Goal: Information Seeking & Learning: Get advice/opinions

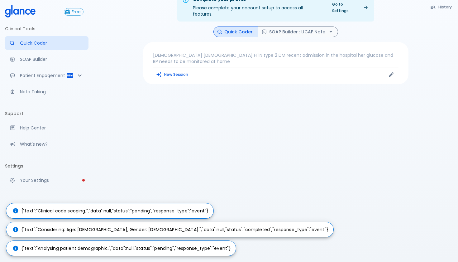
scroll to position [15, 0]
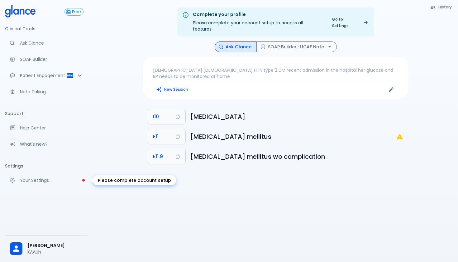
click at [57, 180] on p "Your Settings" at bounding box center [52, 180] width 64 height 6
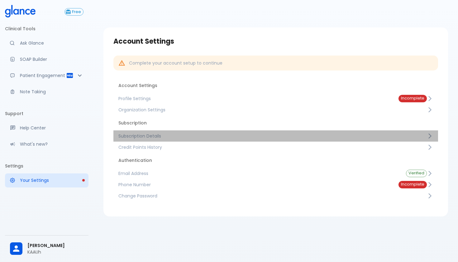
click at [198, 134] on span "Subscription Details" at bounding box center [272, 136] width 309 height 6
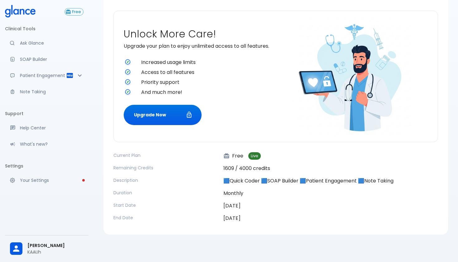
scroll to position [49, 0]
click at [181, 121] on button "Upgrade Now" at bounding box center [163, 115] width 78 height 20
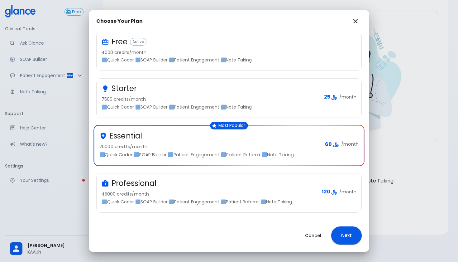
scroll to position [27, 0]
click at [234, 187] on div "Professional" at bounding box center [209, 183] width 215 height 10
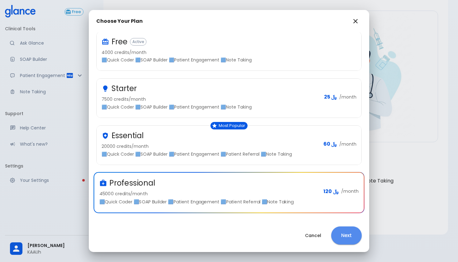
click at [346, 234] on button "Next" at bounding box center [346, 235] width 31 height 18
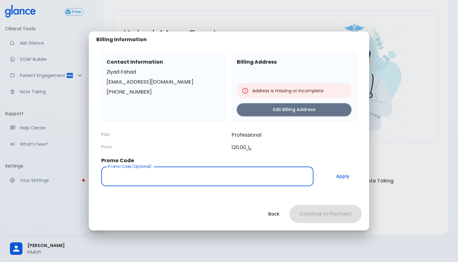
click at [215, 181] on input "Promo Code (Optional)" at bounding box center [207, 176] width 212 height 20
type input "MPRO95"
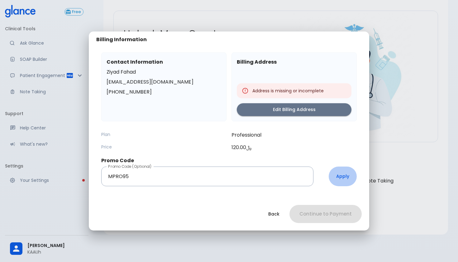
click at [345, 181] on button "Apply" at bounding box center [343, 176] width 28 height 20
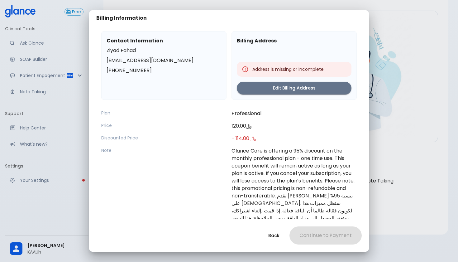
click at [111, 112] on p "Plan" at bounding box center [163, 113] width 125 height 6
click at [296, 88] on button "Edit Billing Address" at bounding box center [294, 88] width 115 height 13
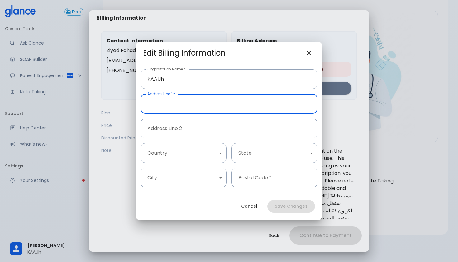
type input "r"
type input "RIyadh , KSA"
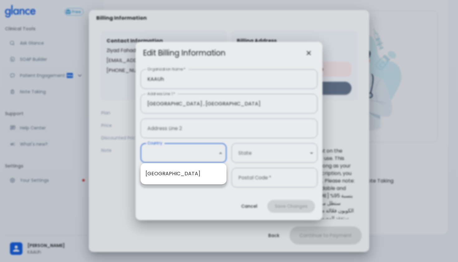
click at [193, 150] on body "↧ pull to refresh ↧ Free Clinical Tools Ask Glance SOAP Builder Patient Engagem…" at bounding box center [229, 106] width 458 height 311
click at [179, 171] on li "Saudi Arabia" at bounding box center [184, 173] width 86 height 11
type input "1"
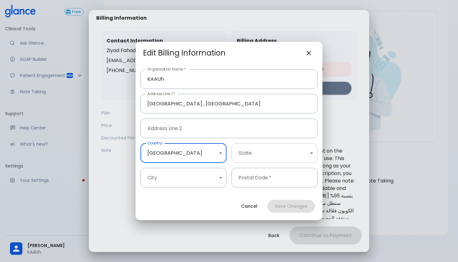
click at [243, 154] on body "↧ pull to refresh ↧ Free Clinical Tools Ask Glance SOAP Builder Patient Engagem…" at bounding box center [229, 106] width 458 height 311
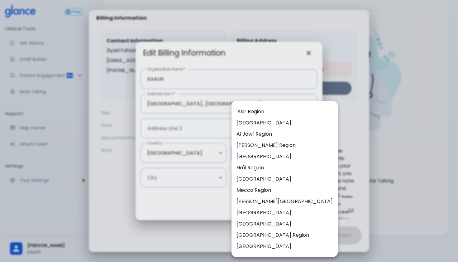
click at [250, 237] on li "Riyadh Region" at bounding box center [285, 234] width 106 height 11
type input "8"
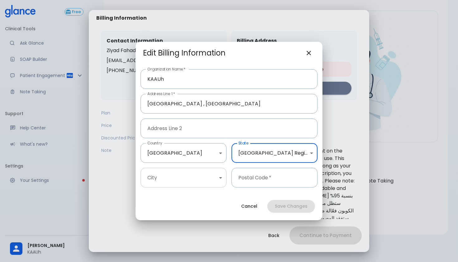
click at [205, 180] on body "↧ pull to refresh ↧ Free Clinical Tools Ask Glance SOAP Builder Patient Engagem…" at bounding box center [229, 106] width 458 height 311
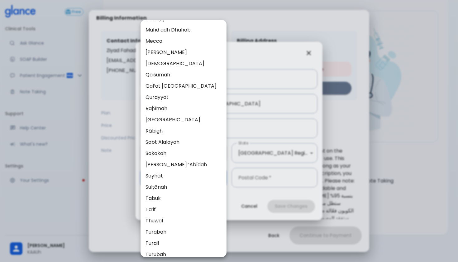
scroll to position [502, 0]
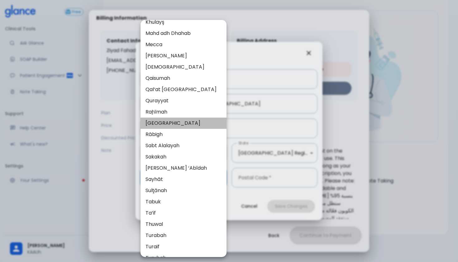
click at [167, 125] on li "Riyadh" at bounding box center [184, 123] width 86 height 11
type input "37"
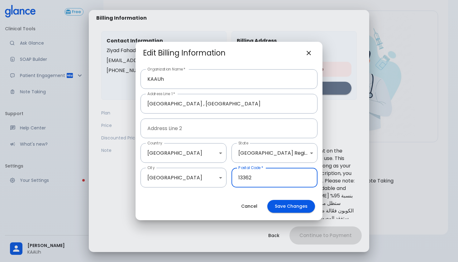
type input "13362"
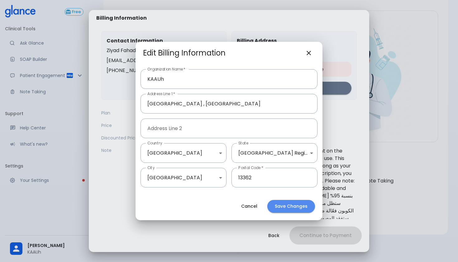
click at [291, 208] on button "Save Changes" at bounding box center [291, 206] width 48 height 13
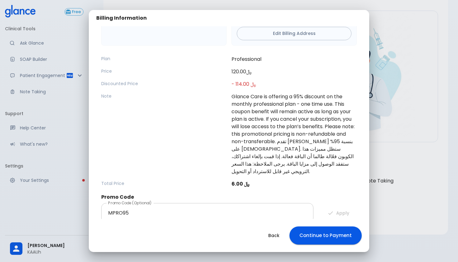
scroll to position [65, 0]
click at [317, 234] on button "Continue to Payment" at bounding box center [326, 235] width 72 height 18
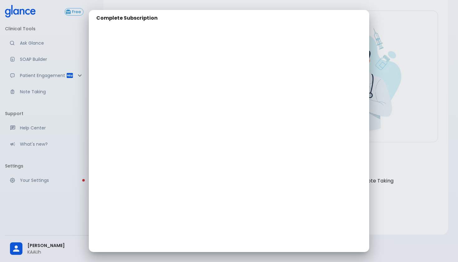
scroll to position [45, 0]
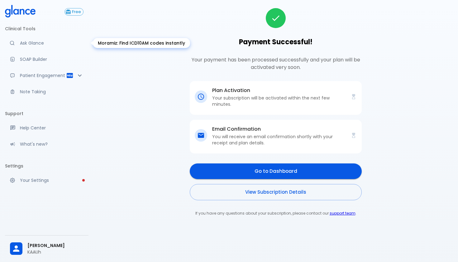
click at [46, 43] on p "Ask Glance" at bounding box center [52, 43] width 64 height 6
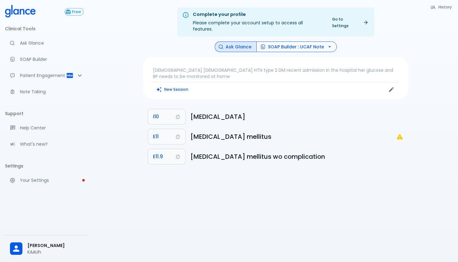
click at [307, 41] on button "SOAP Builder : UCAF Note" at bounding box center [297, 46] width 80 height 11
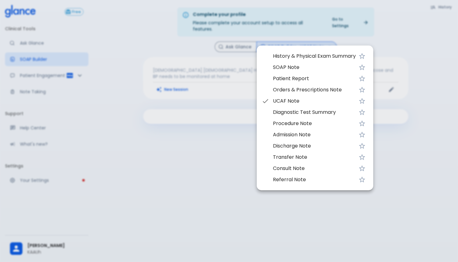
click at [192, 132] on div at bounding box center [229, 131] width 458 height 262
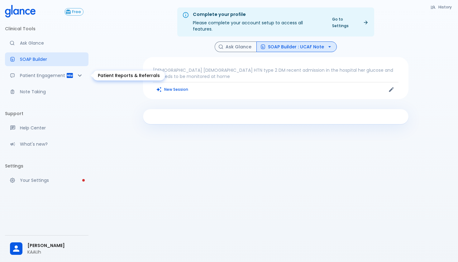
click at [79, 76] on icon "Patient Reports & Referrals" at bounding box center [80, 76] width 4 height 2
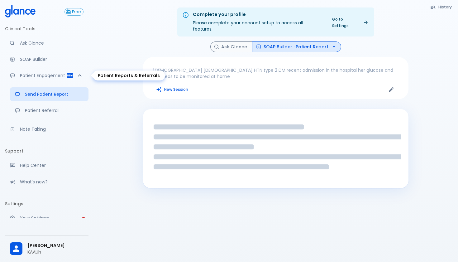
click at [79, 76] on icon "Patient Reports & Referrals" at bounding box center [79, 75] width 7 height 7
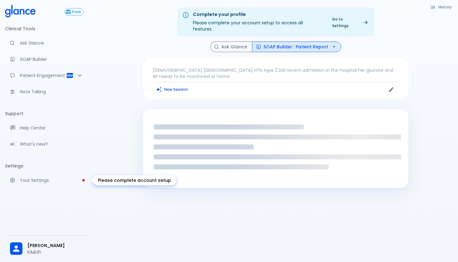
click at [61, 178] on p "Your Settings" at bounding box center [52, 180] width 64 height 6
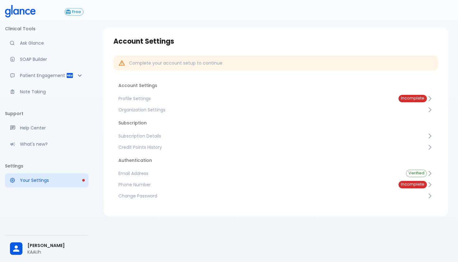
click at [176, 122] on li "Subscription" at bounding box center [275, 122] width 325 height 15
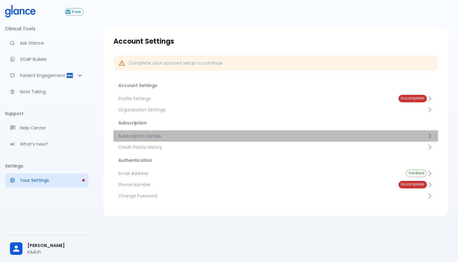
click at [180, 135] on span "Subscription Details" at bounding box center [272, 136] width 309 height 6
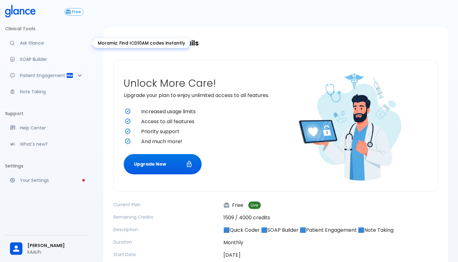
click at [52, 44] on p "Ask Glance" at bounding box center [52, 43] width 64 height 6
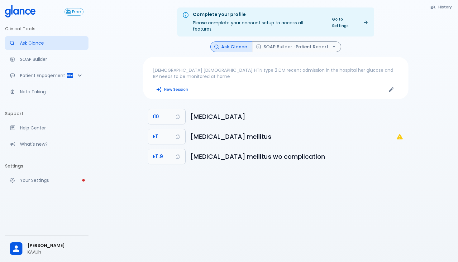
click at [229, 42] on button "Ask Glance" at bounding box center [231, 46] width 42 height 11
click at [292, 41] on button "SOAP Builder : Patient Report" at bounding box center [296, 46] width 89 height 11
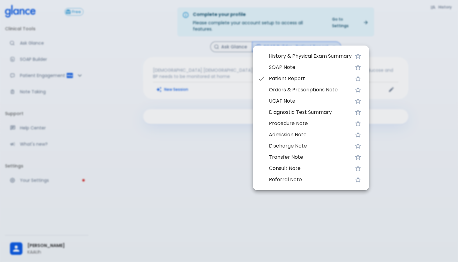
click at [207, 162] on div at bounding box center [229, 131] width 458 height 262
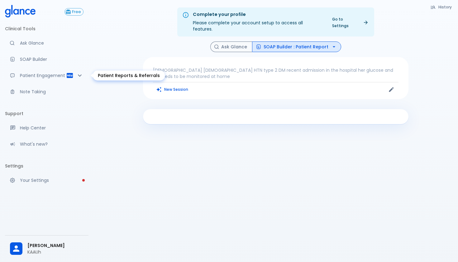
click at [82, 77] on icon "Patient Reports & Referrals" at bounding box center [79, 75] width 7 height 7
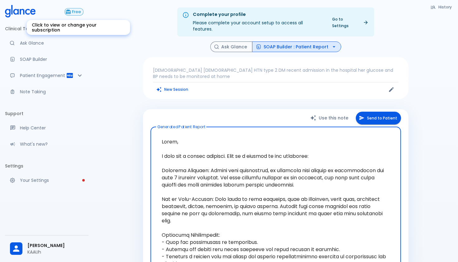
click at [78, 12] on span "Free" at bounding box center [76, 12] width 13 height 5
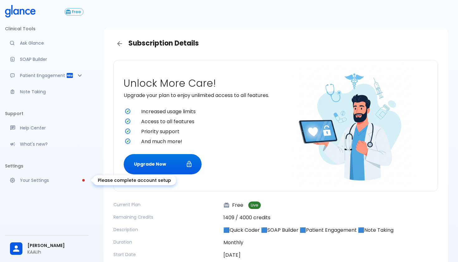
click at [46, 179] on p "Your Settings" at bounding box center [52, 180] width 64 height 6
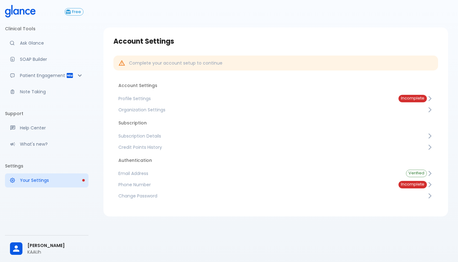
click at [206, 136] on span "Subscription Details" at bounding box center [272, 136] width 309 height 6
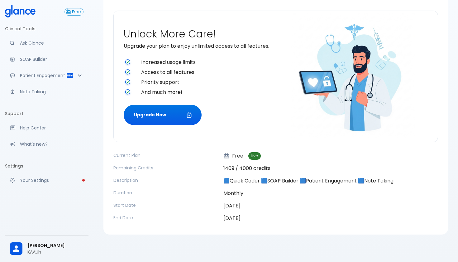
scroll to position [49, 0]
click at [33, 41] on p "Ask Glance" at bounding box center [52, 43] width 64 height 6
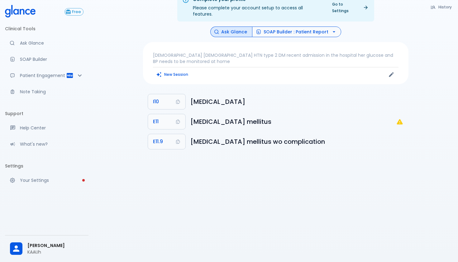
click at [326, 26] on button "SOAP Builder : Patient Report" at bounding box center [296, 31] width 89 height 11
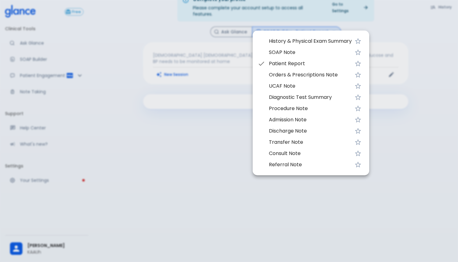
click at [422, 108] on div at bounding box center [229, 131] width 458 height 262
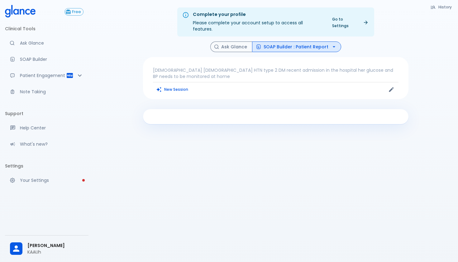
click at [322, 43] on button "SOAP Builder : Patient Report" at bounding box center [296, 46] width 89 height 11
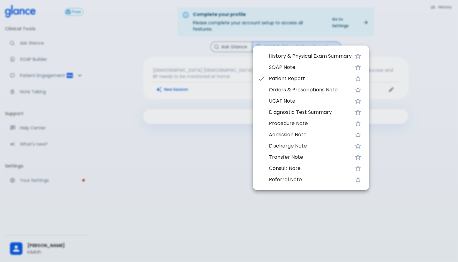
click at [207, 138] on div at bounding box center [229, 131] width 458 height 262
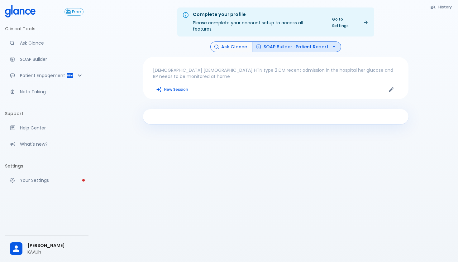
click at [243, 41] on button "Ask Glance" at bounding box center [231, 46] width 42 height 11
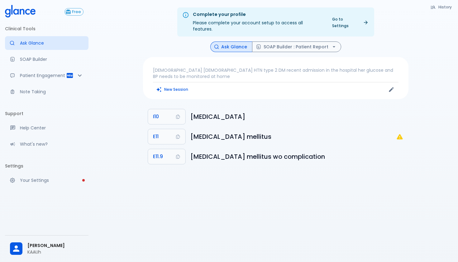
click at [228, 60] on div "66 years old female HTN type 2 DM recent admission in the hospital her glucose …" at bounding box center [276, 78] width 266 height 42
click at [222, 67] on p "[DEMOGRAPHIC_DATA] [DEMOGRAPHIC_DATA] HTN type 2 DM recent admission in the hos…" at bounding box center [276, 73] width 246 height 12
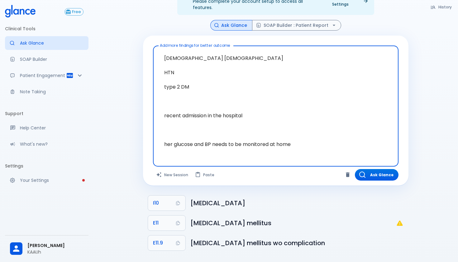
scroll to position [21, 0]
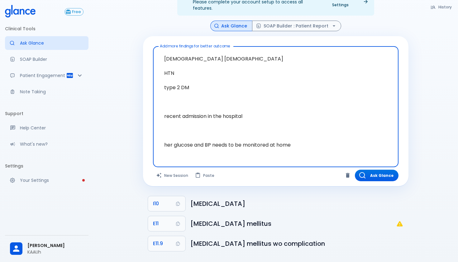
drag, startPoint x: 298, startPoint y: 141, endPoint x: 174, endPoint y: 34, distance: 164.0
click at [174, 36] on div "Add more findings for better outcome 66 years old female HTN type 2 DM recent a…" at bounding box center [276, 111] width 266 height 150
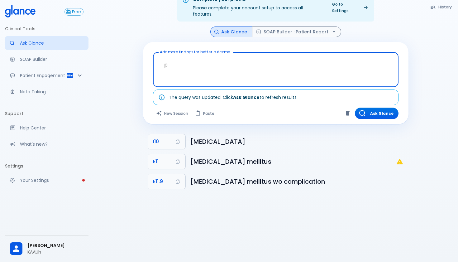
scroll to position [15, 0]
type textarea "provide me treatment of h pylori"
click at [379, 109] on button "Ask Glance" at bounding box center [377, 114] width 44 height 12
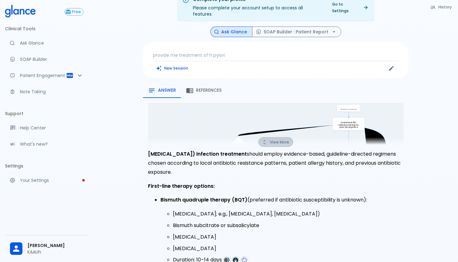
click at [284, 139] on button "View More" at bounding box center [275, 142] width 35 height 10
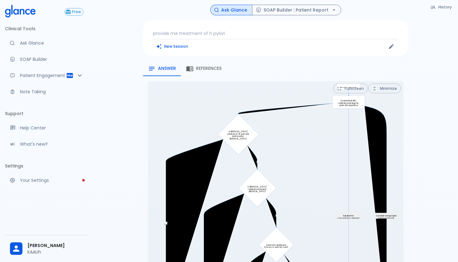
scroll to position [49, 0]
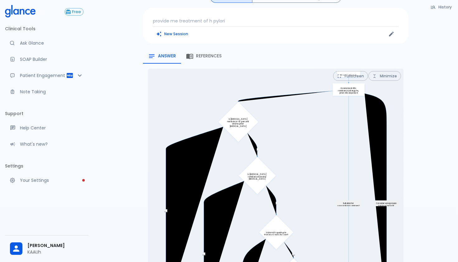
click at [341, 87] on p "Assess local ABx resistance, allergy hx, prior ABx exposure" at bounding box center [349, 90] width 25 height 7
click at [240, 118] on p "Is clarithromycin resistance <15 percent and no prior macrolide exposure?" at bounding box center [238, 124] width 25 height 12
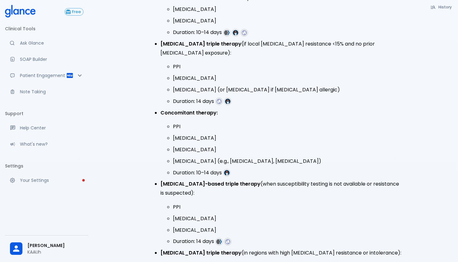
scroll to position [466, 0]
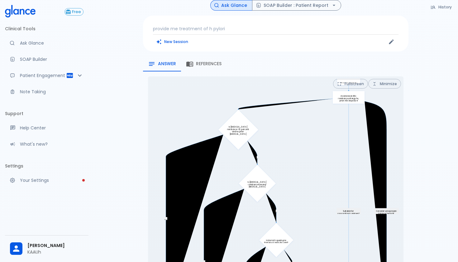
click at [211, 61] on span "References" at bounding box center [209, 64] width 26 height 6
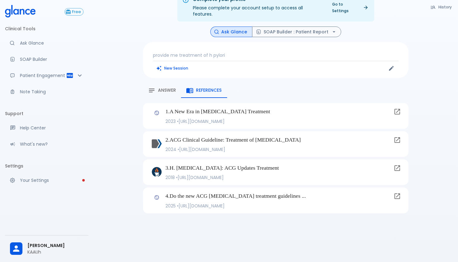
click at [189, 174] on p "2018 • https://www.aafp.org/pubs/afp/issues/2018/0115/p135.html" at bounding box center [279, 177] width 226 height 6
click at [397, 164] on icon at bounding box center [397, 167] width 7 height 7
click at [172, 88] on span "Answer" at bounding box center [167, 91] width 18 height 6
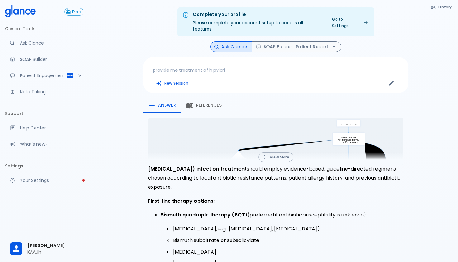
scroll to position [0, 0]
click at [233, 67] on p "provide me treatment of h pylori" at bounding box center [276, 70] width 246 height 6
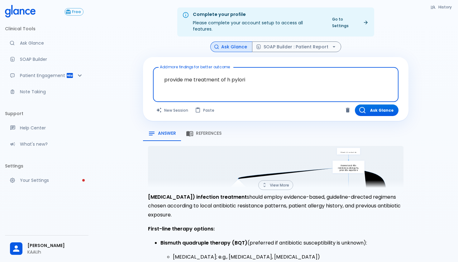
click at [253, 78] on textarea "provide me treatment of h pylori" at bounding box center [275, 80] width 237 height 20
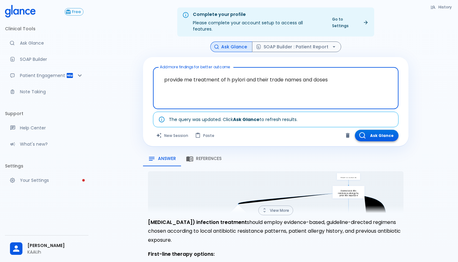
type textarea "provide me treatment of h pylori and their trade names and doses"
click at [375, 130] on button "Ask Glance" at bounding box center [377, 136] width 44 height 12
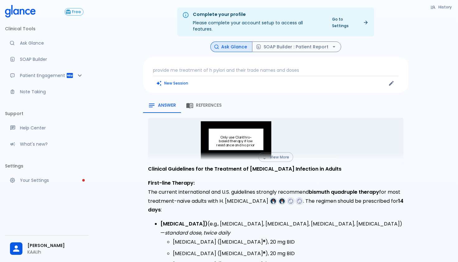
click at [308, 67] on p "provide me treatment of h pylori and their trade names and doses" at bounding box center [276, 70] width 246 height 6
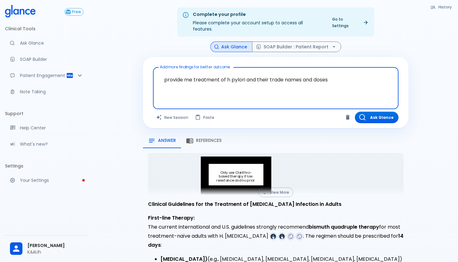
drag, startPoint x: 335, startPoint y: 73, endPoint x: 159, endPoint y: 74, distance: 176.4
click at [159, 74] on textarea "provide me treatment of h pylori and their trade names and doses" at bounding box center [275, 83] width 237 height 27
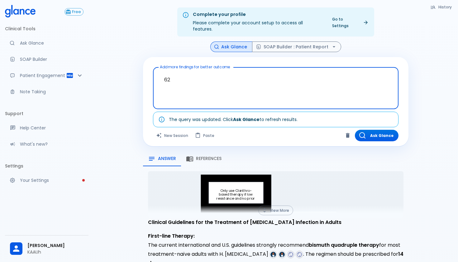
type textarea "6"
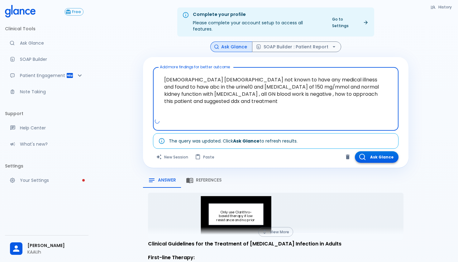
type textarea "31 years old male not known to have any medical illness and found to have abc i…"
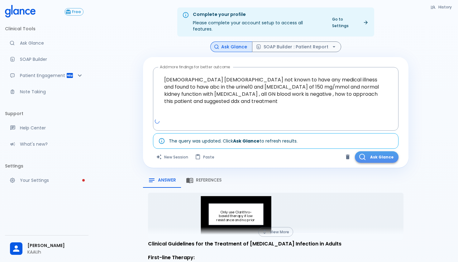
click at [380, 152] on button "Ask Glance" at bounding box center [377, 157] width 44 height 12
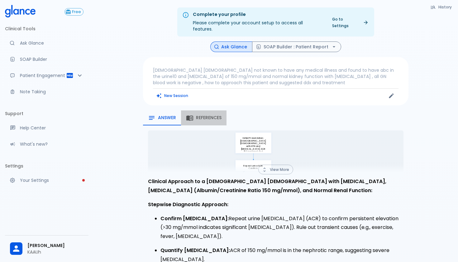
click at [204, 115] on span "References" at bounding box center [209, 118] width 26 height 6
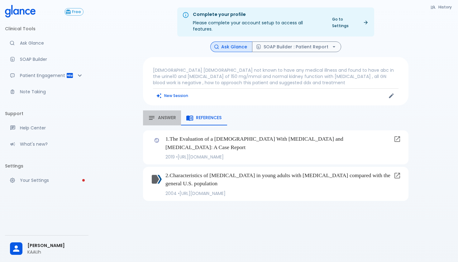
click at [164, 115] on div "Answer" at bounding box center [162, 117] width 28 height 7
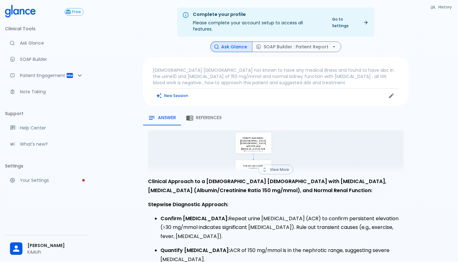
click at [275, 165] on button "View More" at bounding box center [275, 170] width 35 height 10
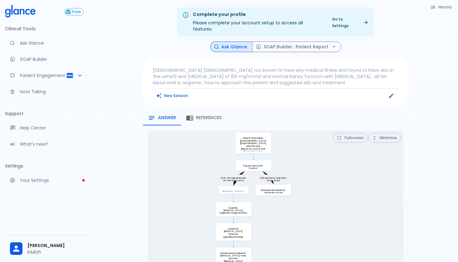
click at [257, 161] on rect at bounding box center [254, 165] width 36 height 11
